Goal: Transaction & Acquisition: Book appointment/travel/reservation

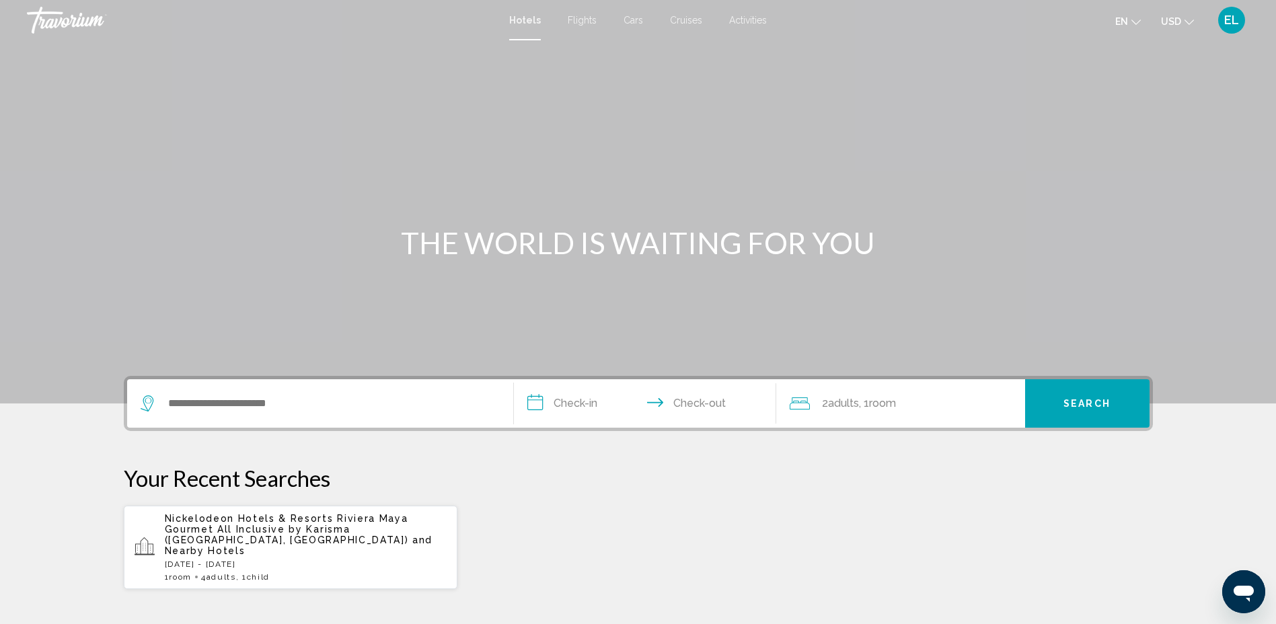
click at [224, 369] on div "Main content" at bounding box center [638, 202] width 1276 height 404
click at [296, 530] on span "Nickelodeon Hotels & Resorts Riviera Maya Gourmet All Inclusive by Karisma ([GE…" at bounding box center [287, 529] width 244 height 32
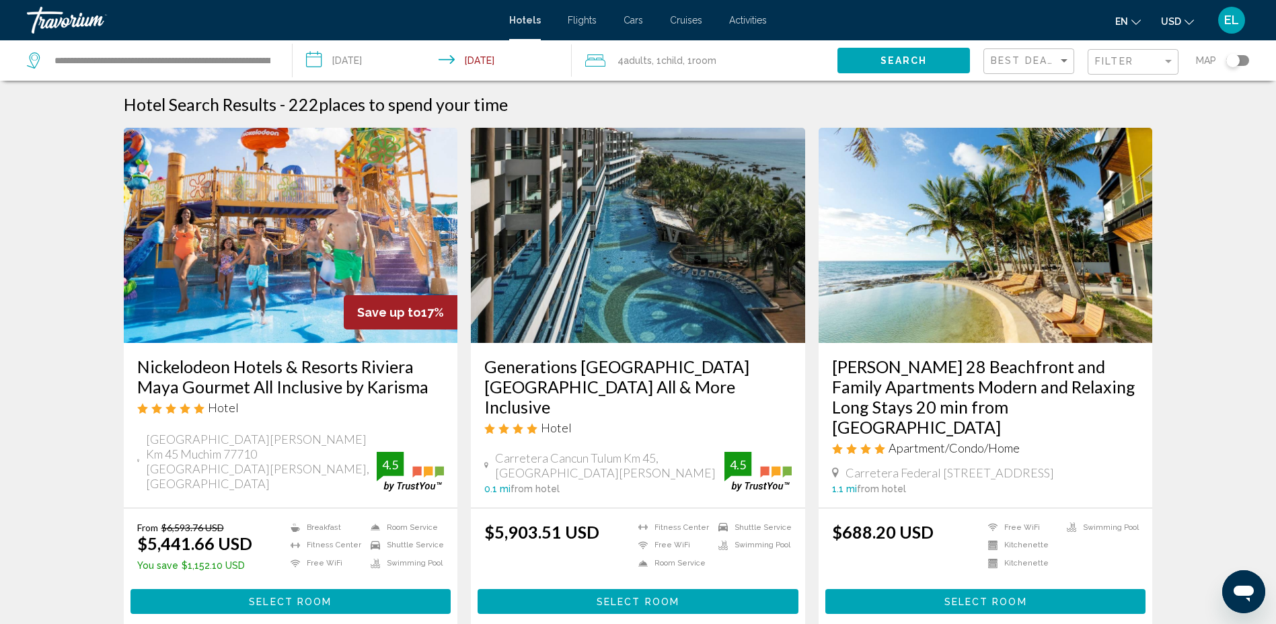
scroll to position [135, 0]
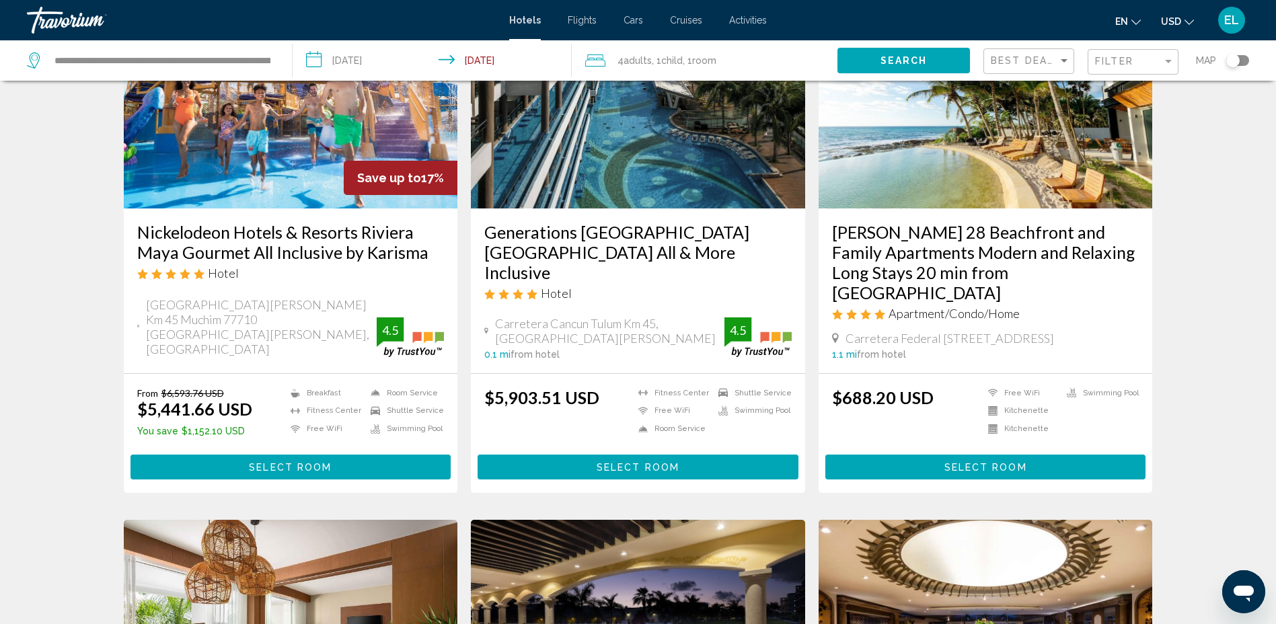
click at [335, 458] on button "Select Room" at bounding box center [291, 467] width 321 height 25
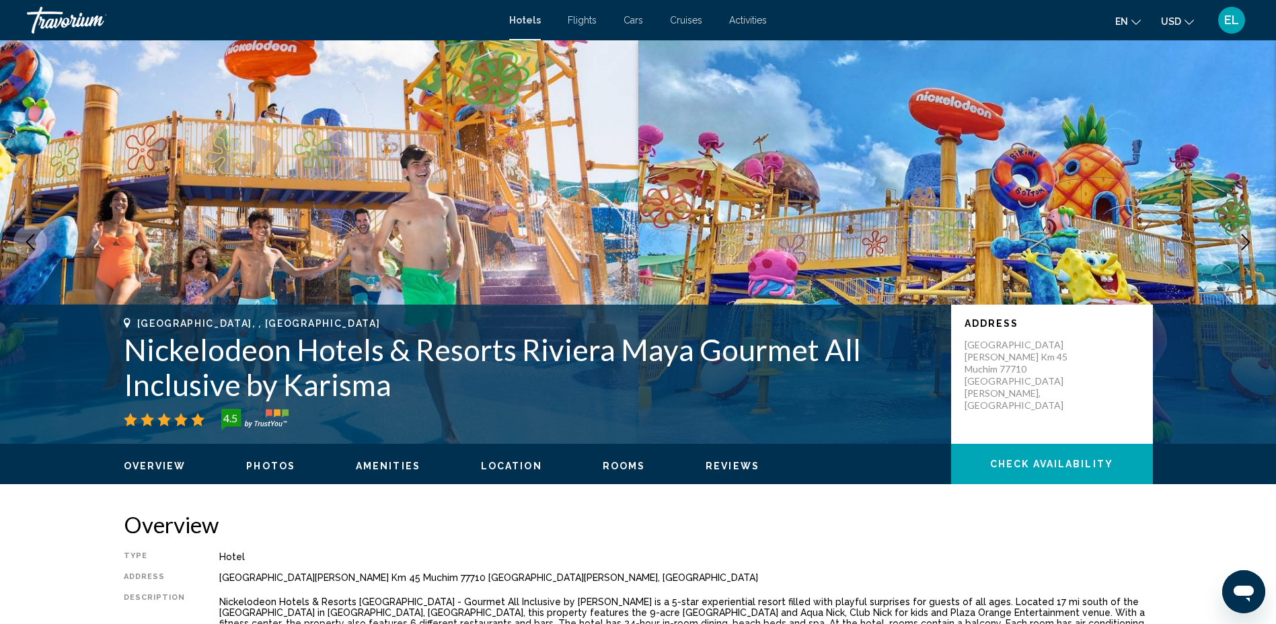
scroll to position [269, 0]
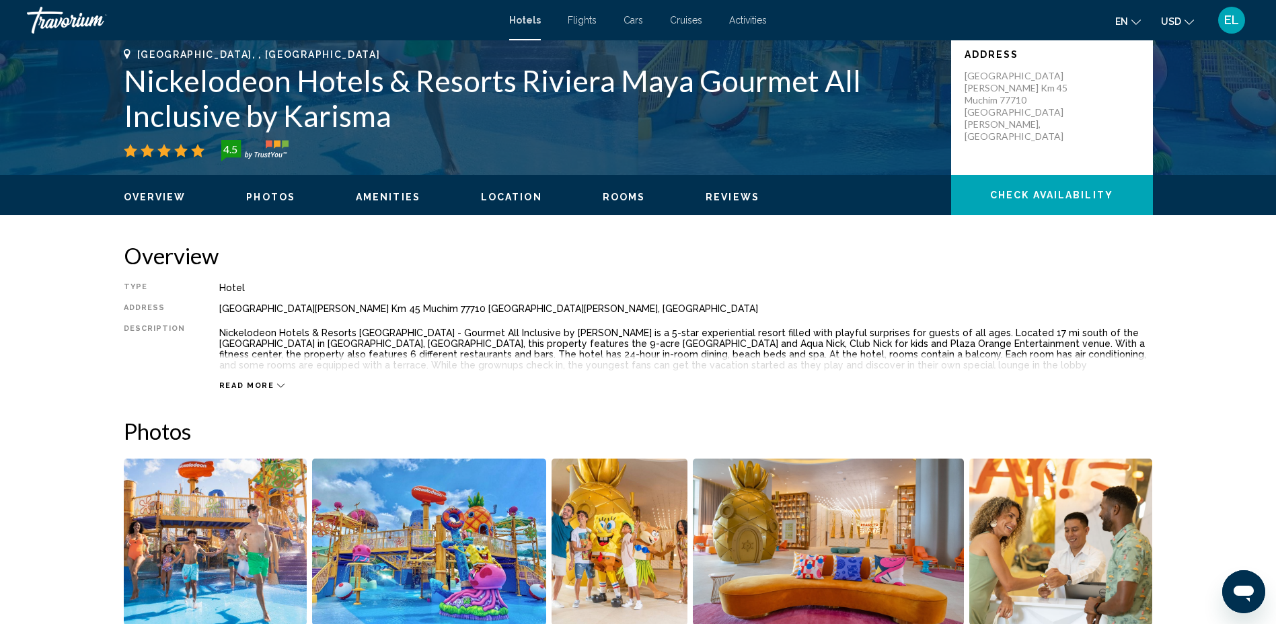
click at [264, 386] on span "Read more" at bounding box center [246, 385] width 55 height 9
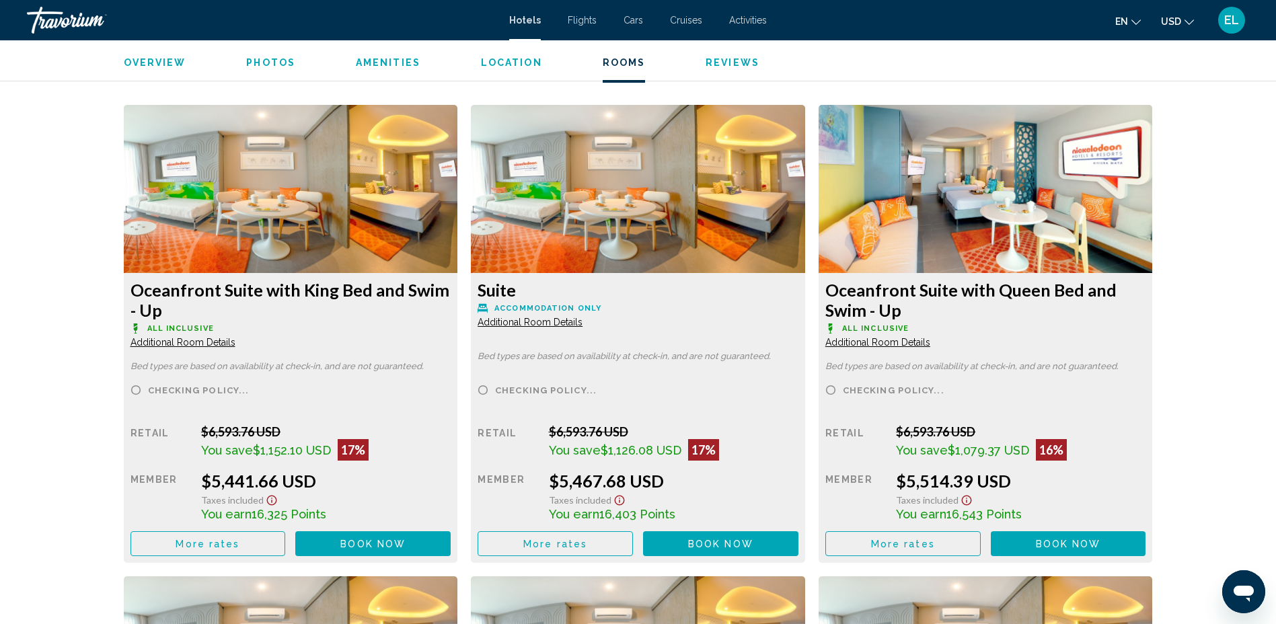
scroll to position [1817, 0]
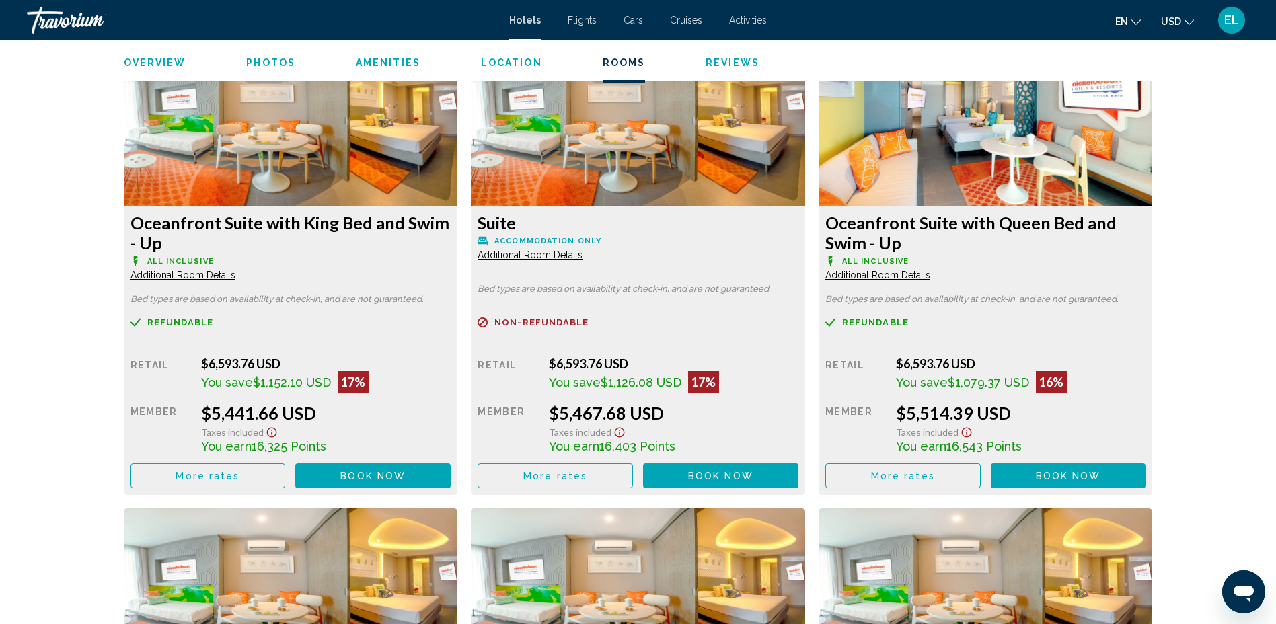
click at [235, 276] on span "Additional Room Details" at bounding box center [183, 275] width 105 height 11
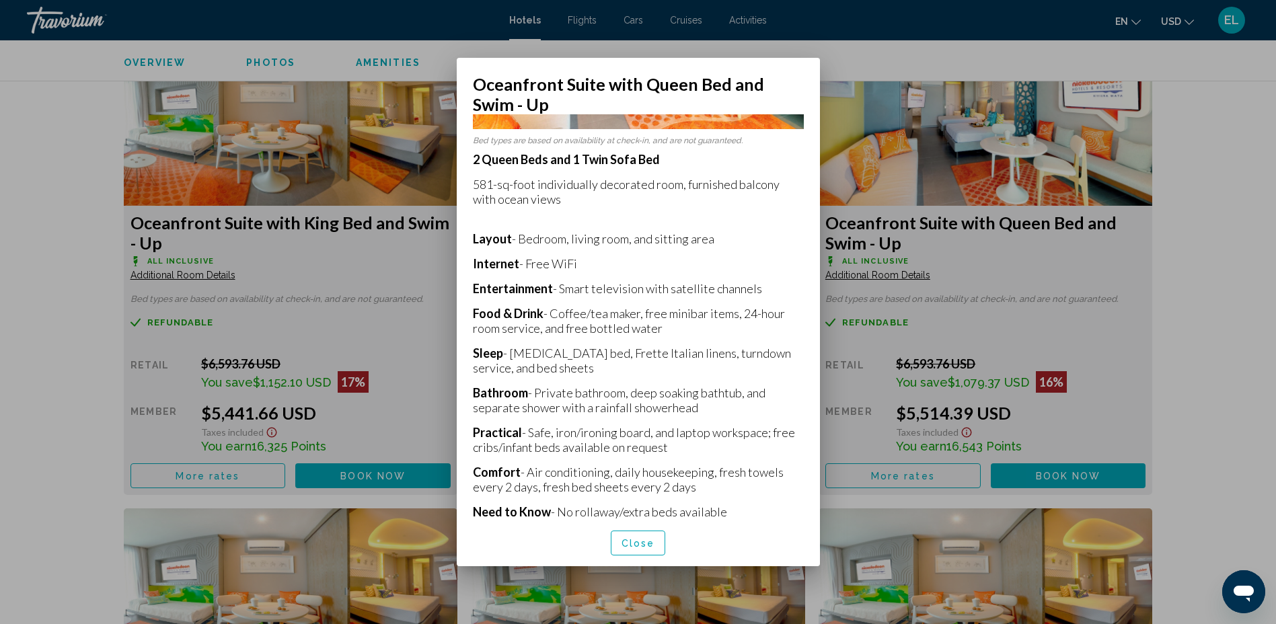
scroll to position [274, 0]
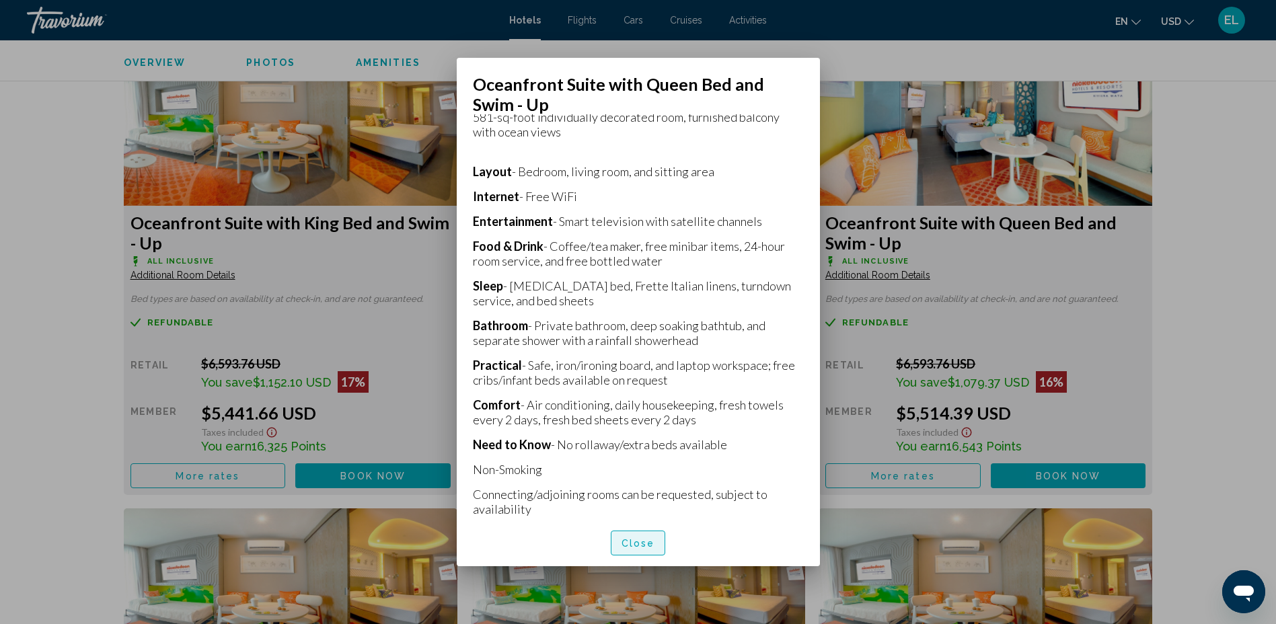
click at [645, 544] on span "Close" at bounding box center [639, 543] width 34 height 11
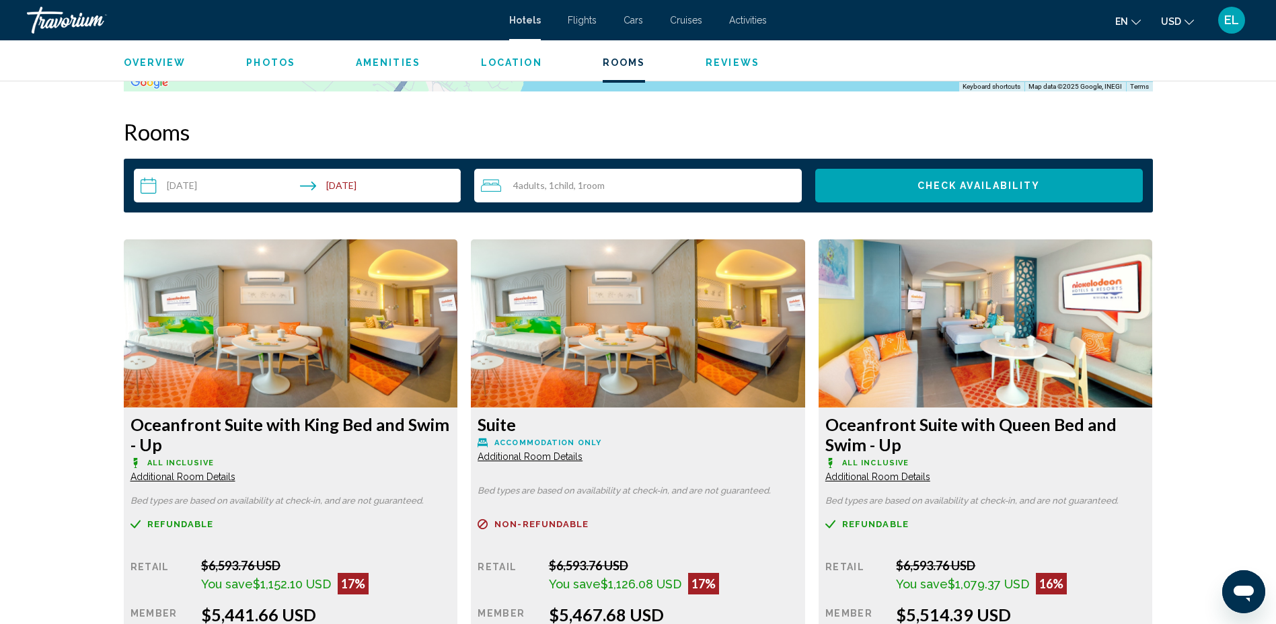
scroll to position [1817, 0]
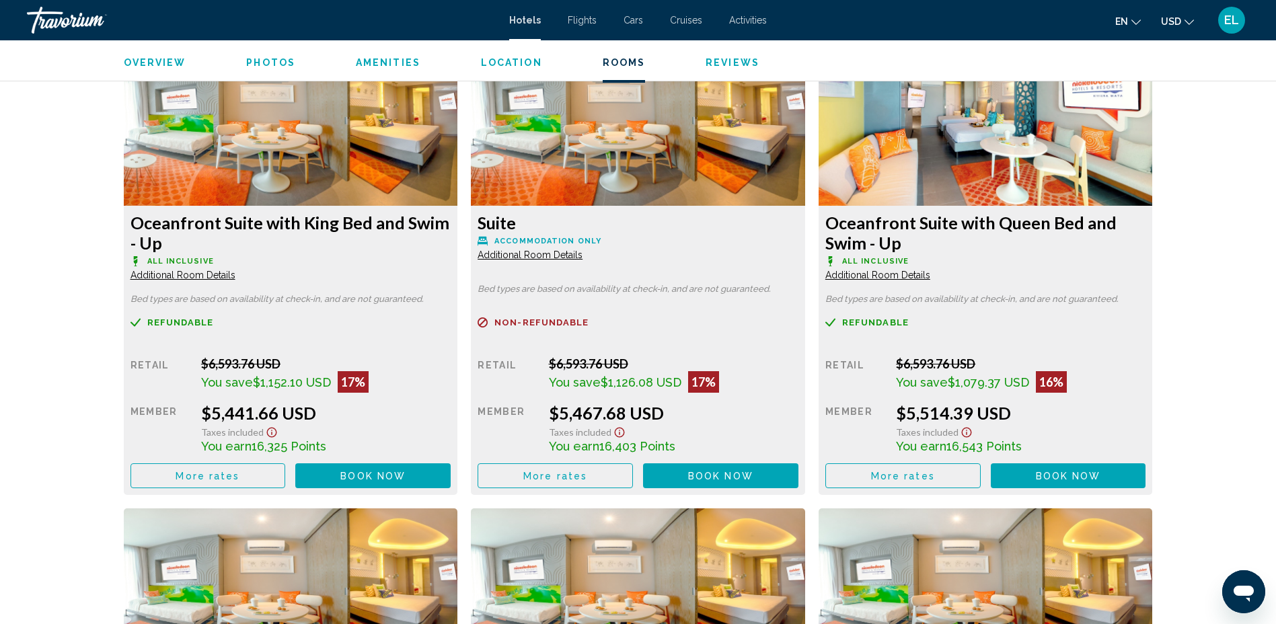
click at [286, 479] on button "More rates" at bounding box center [208, 476] width 155 height 25
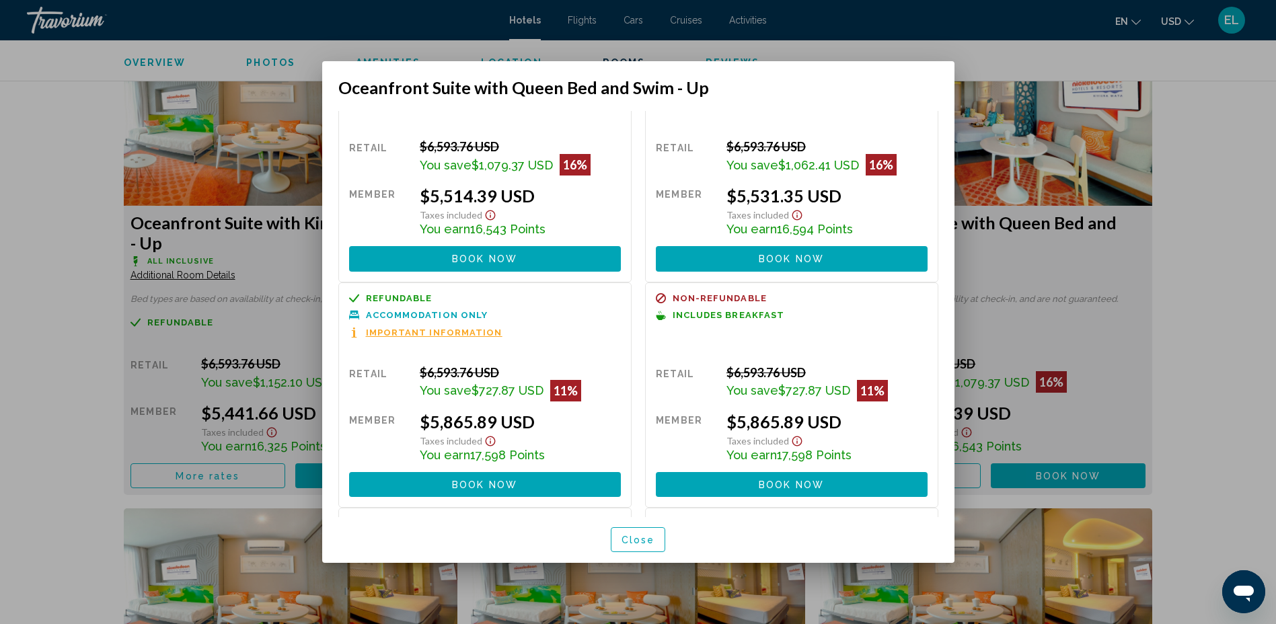
scroll to position [0, 0]
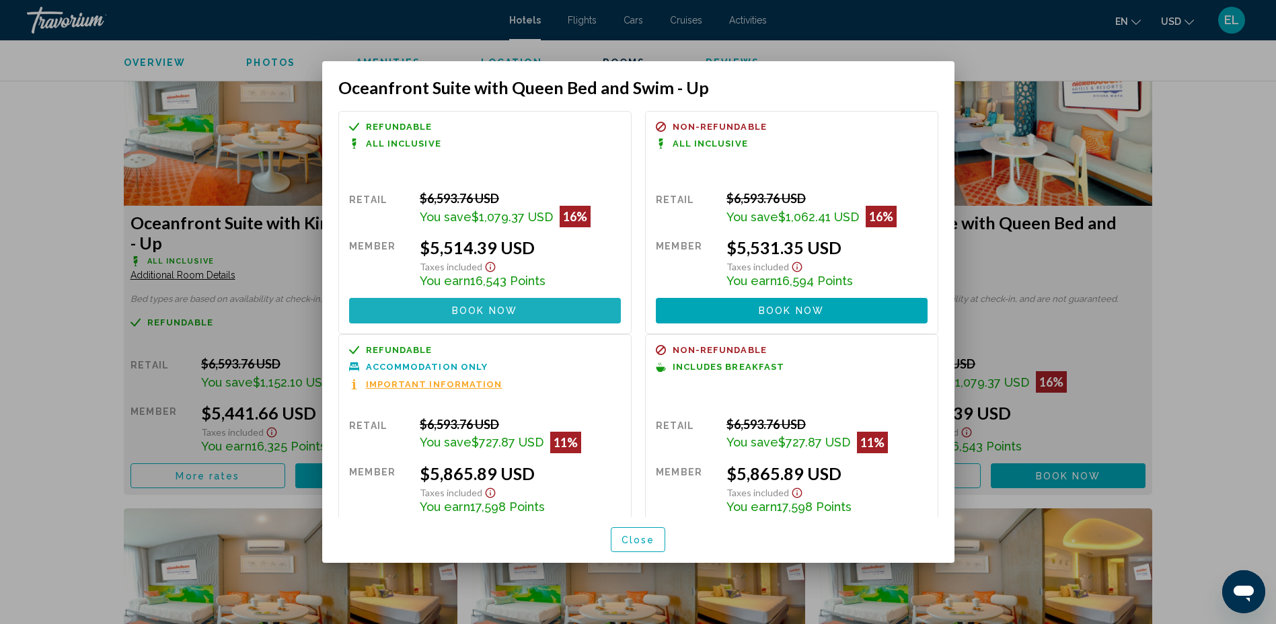
click at [487, 301] on button "Book now No longer available" at bounding box center [485, 310] width 272 height 25
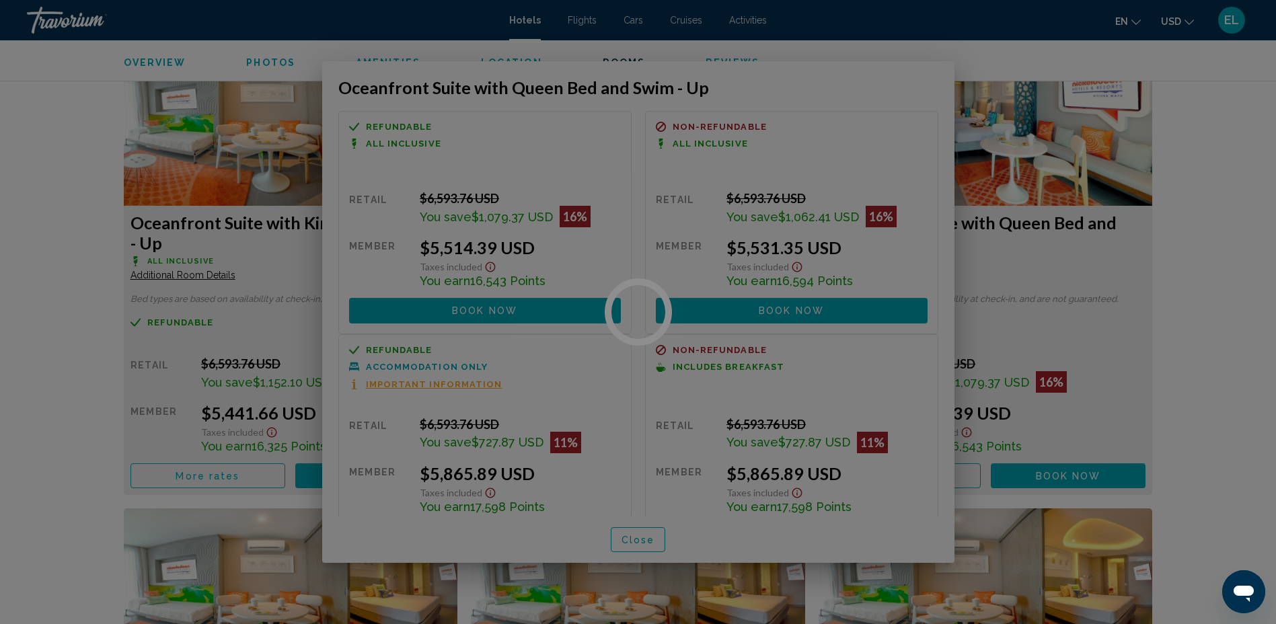
scroll to position [1817, 0]
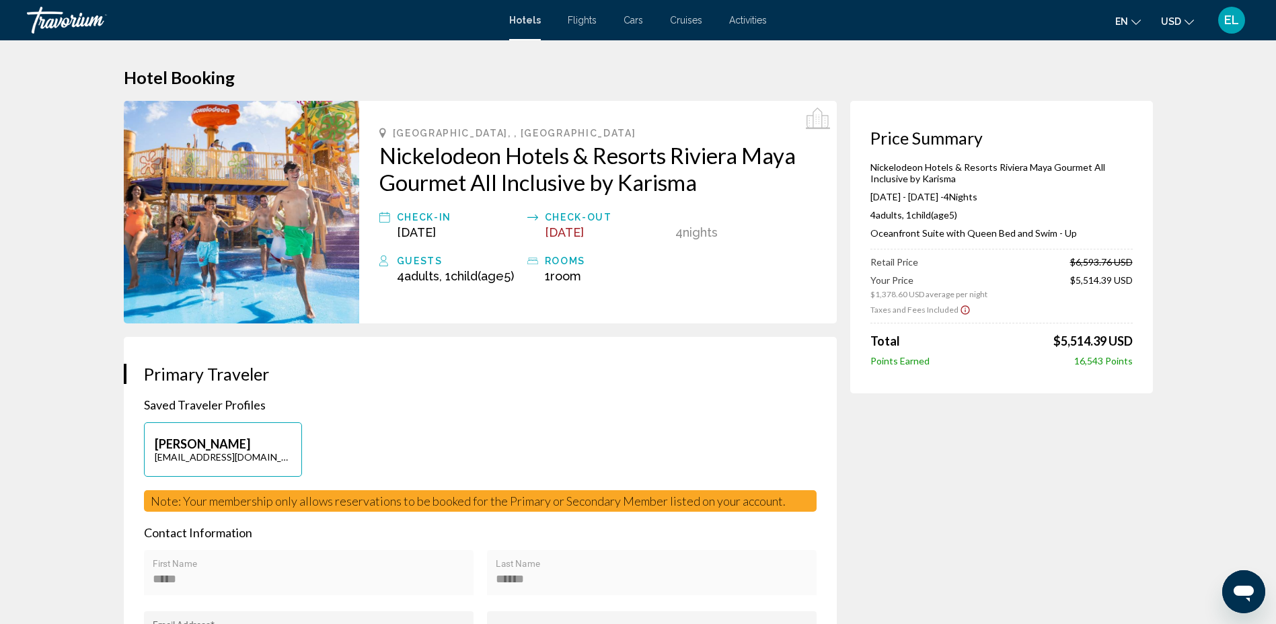
click at [583, 237] on span "[DATE]" at bounding box center [564, 232] width 39 height 14
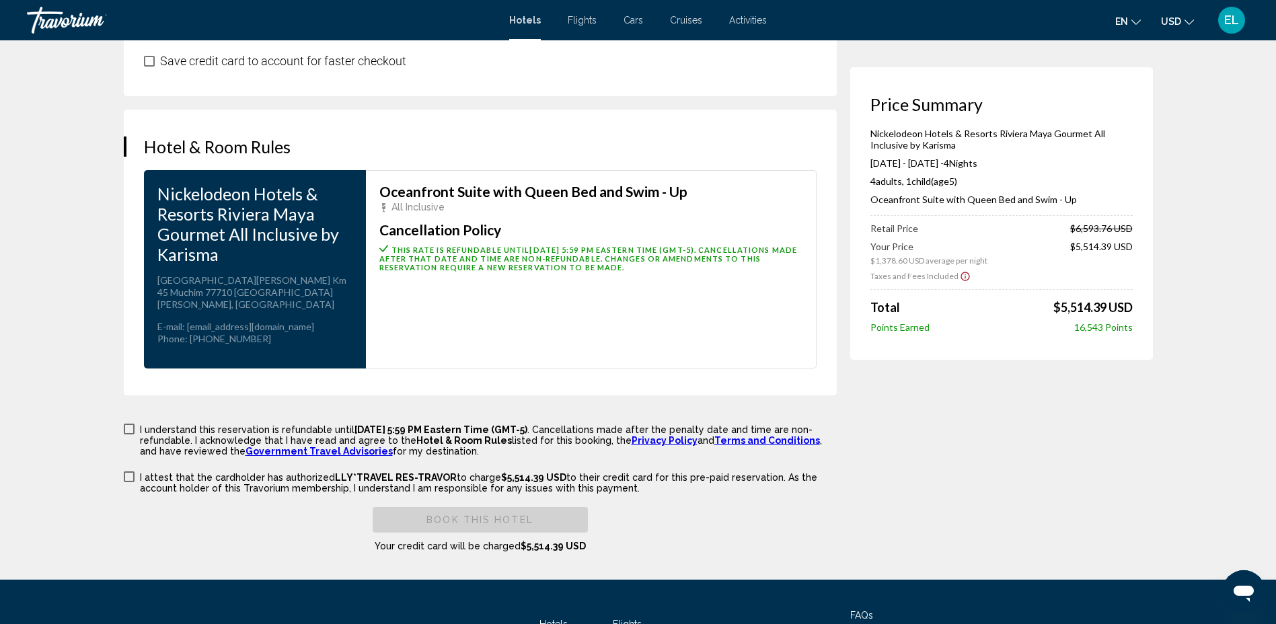
scroll to position [1410, 0]
